Goal: Task Accomplishment & Management: Manage account settings

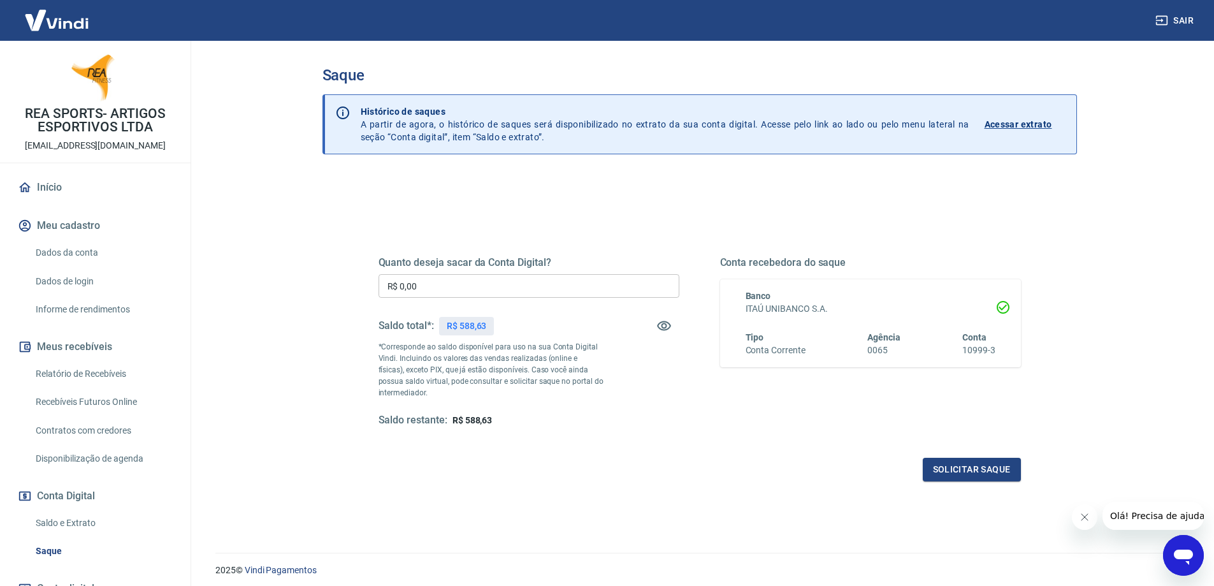
click at [510, 284] on input "R$ 0,00" at bounding box center [529, 286] width 301 height 24
type input "R$ 588,00"
click at [962, 464] on button "Solicitar saque" at bounding box center [972, 470] width 98 height 24
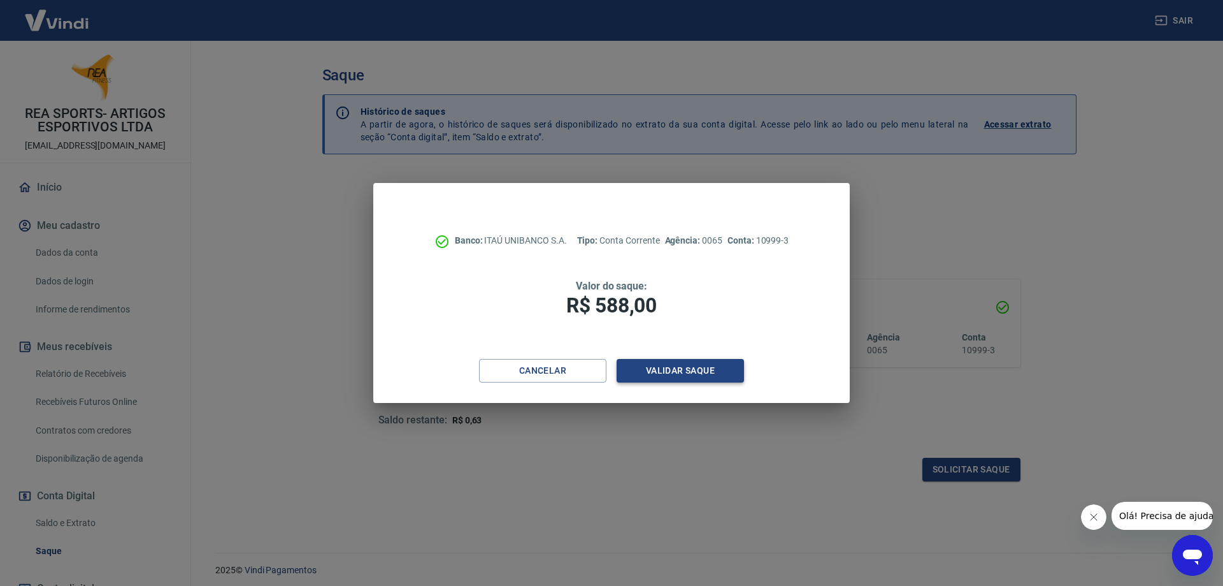
click at [663, 364] on button "Validar saque" at bounding box center [680, 371] width 127 height 24
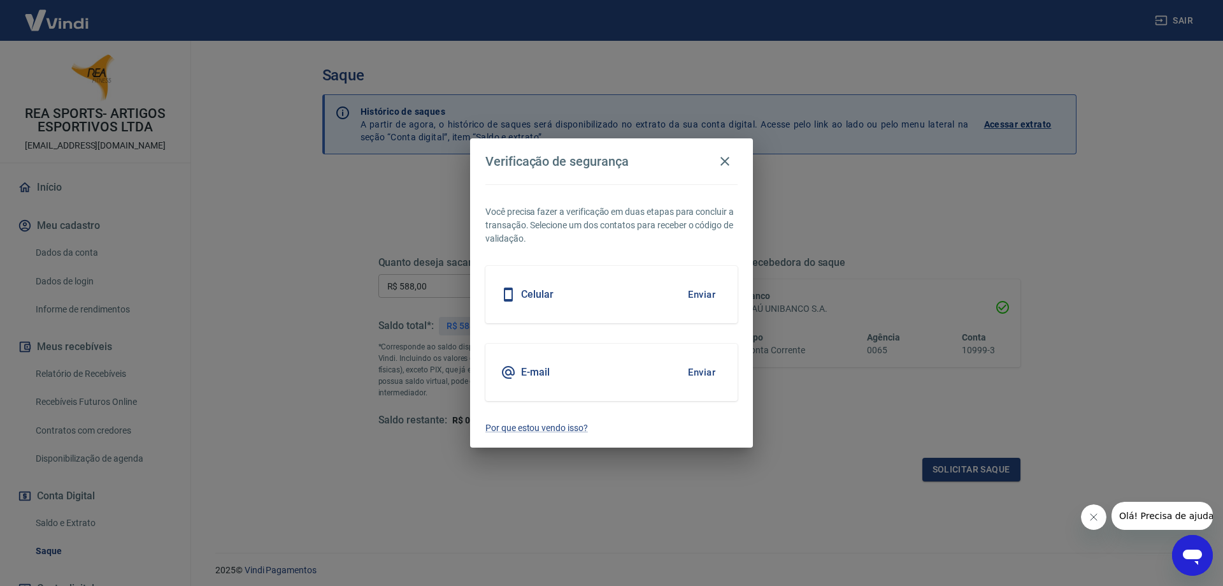
click at [696, 295] on button "Enviar" at bounding box center [701, 294] width 41 height 27
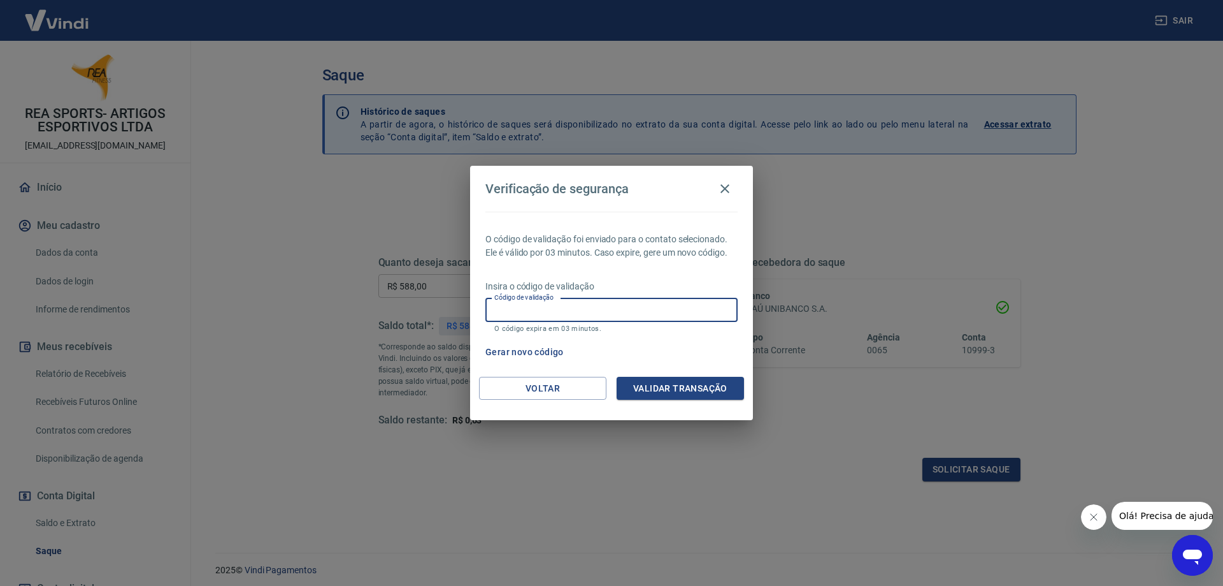
click at [688, 308] on input "Código de validação" at bounding box center [612, 310] width 252 height 24
type input "550765"
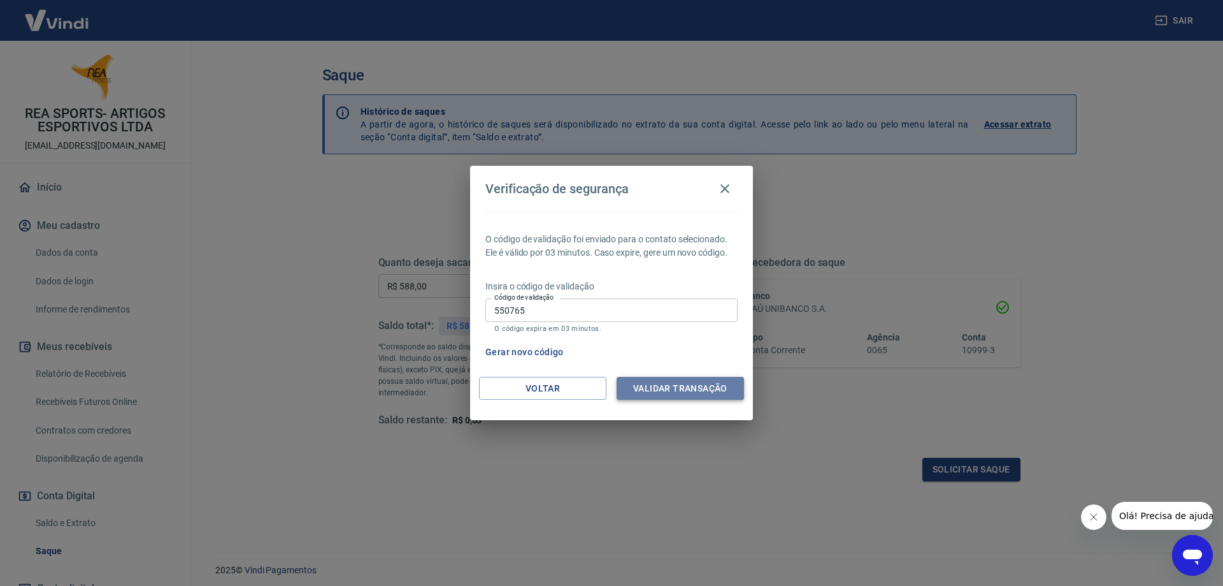
click at [679, 384] on button "Validar transação" at bounding box center [680, 389] width 127 height 24
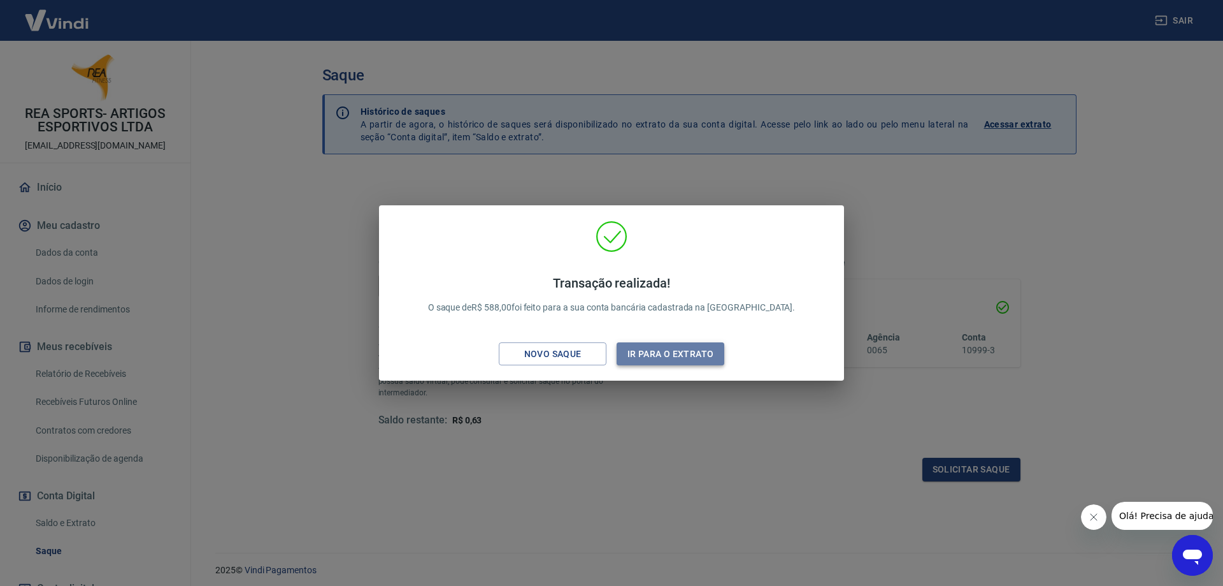
click at [672, 348] on button "Ir para o extrato" at bounding box center [671, 354] width 108 height 24
